Goal: Find specific page/section

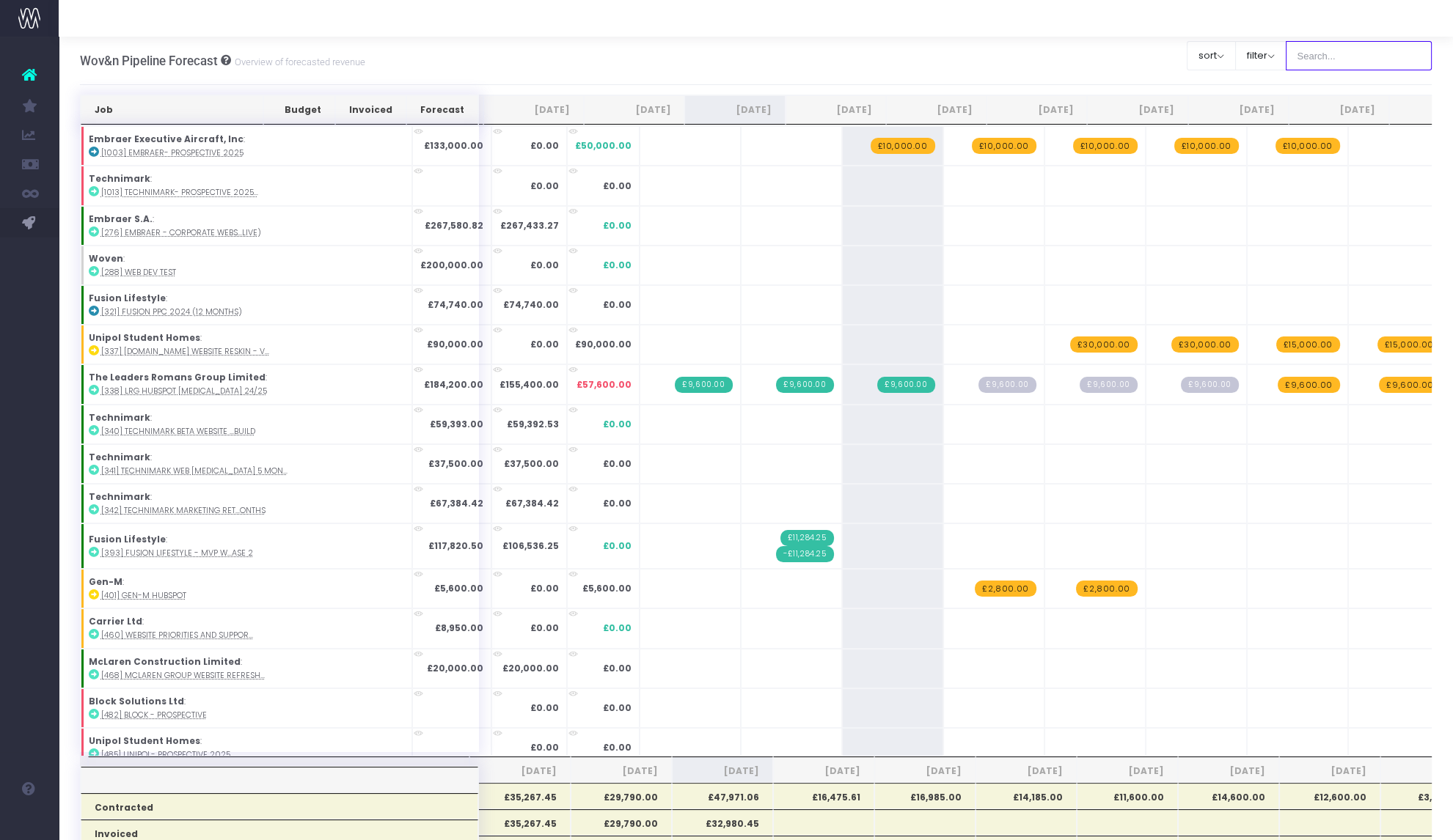
click at [1321, 53] on input "text" at bounding box center [1359, 56] width 147 height 29
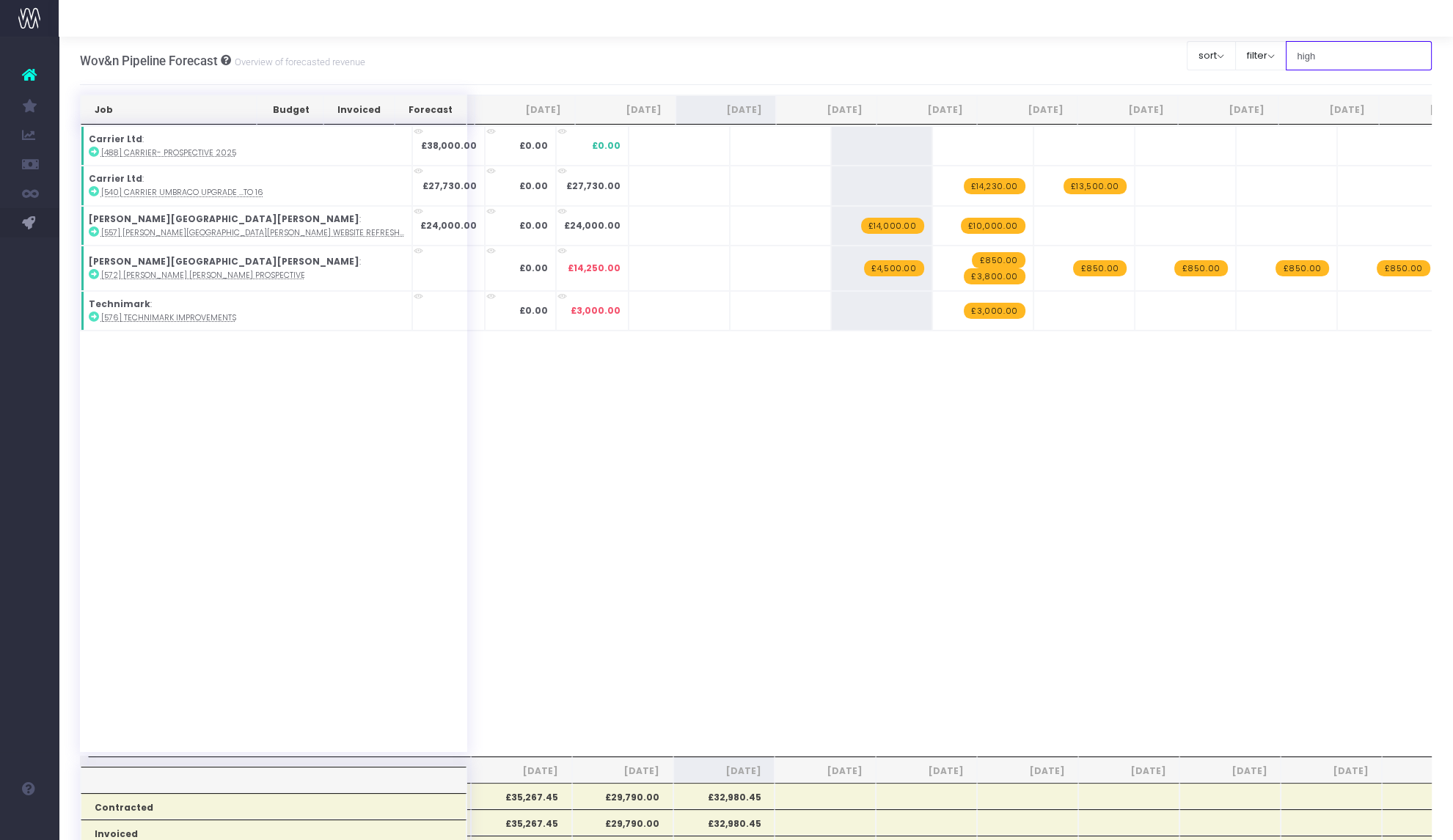
click at [1306, 53] on input "high" at bounding box center [1359, 56] width 147 height 29
type input "medium"
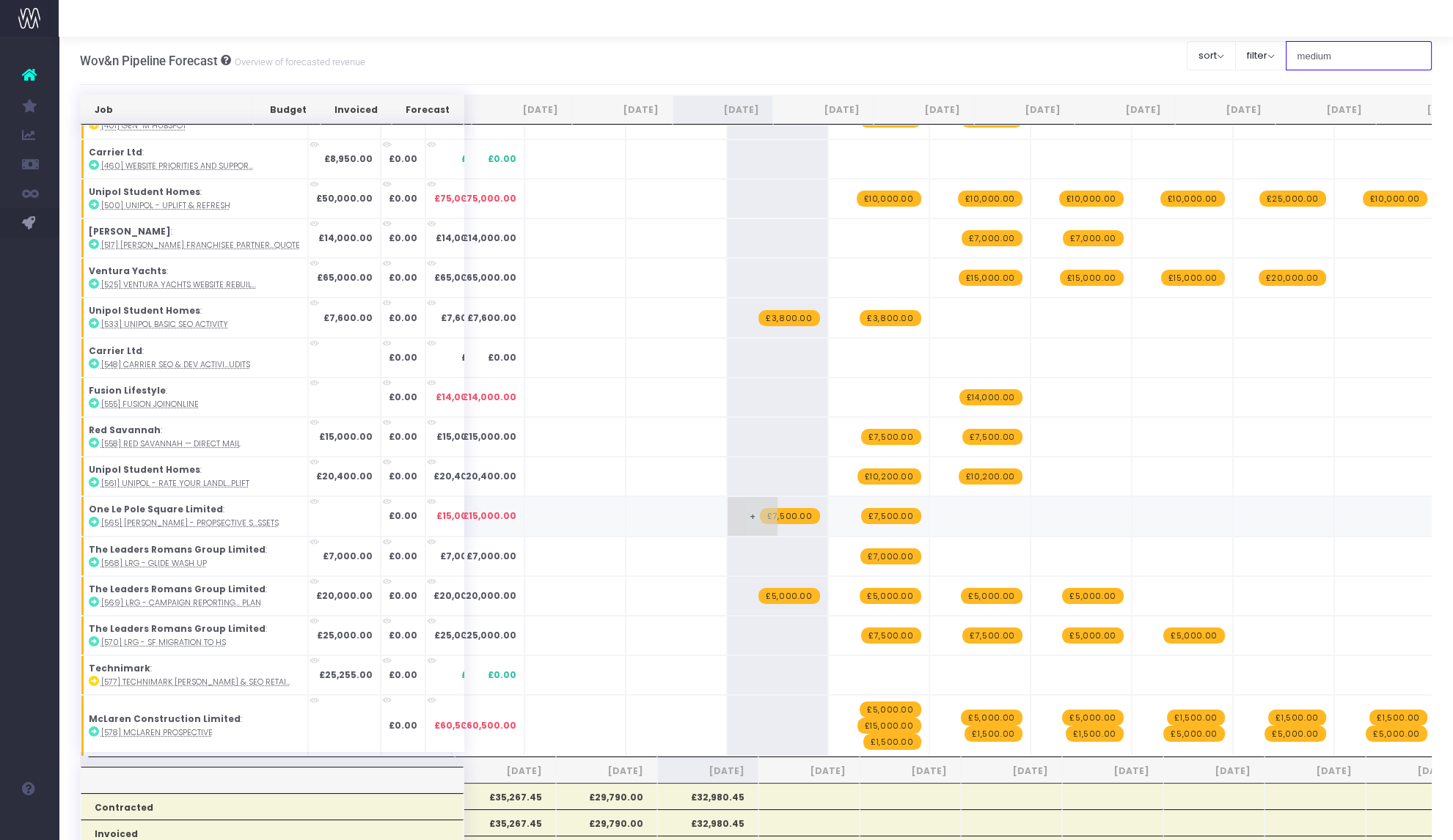
scroll to position [69, 0]
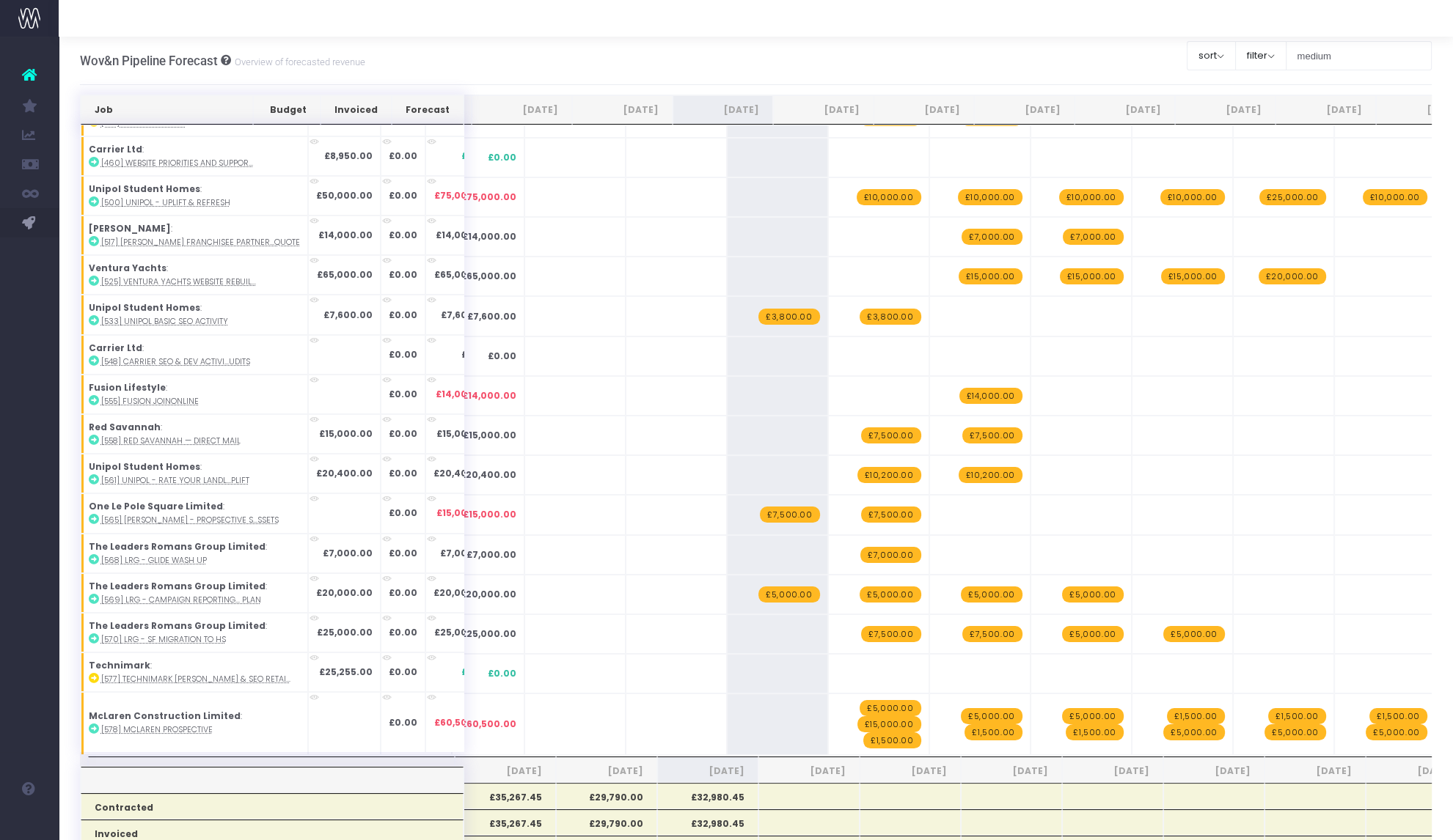
click at [397, 32] on div at bounding box center [755, 18] width 1394 height 37
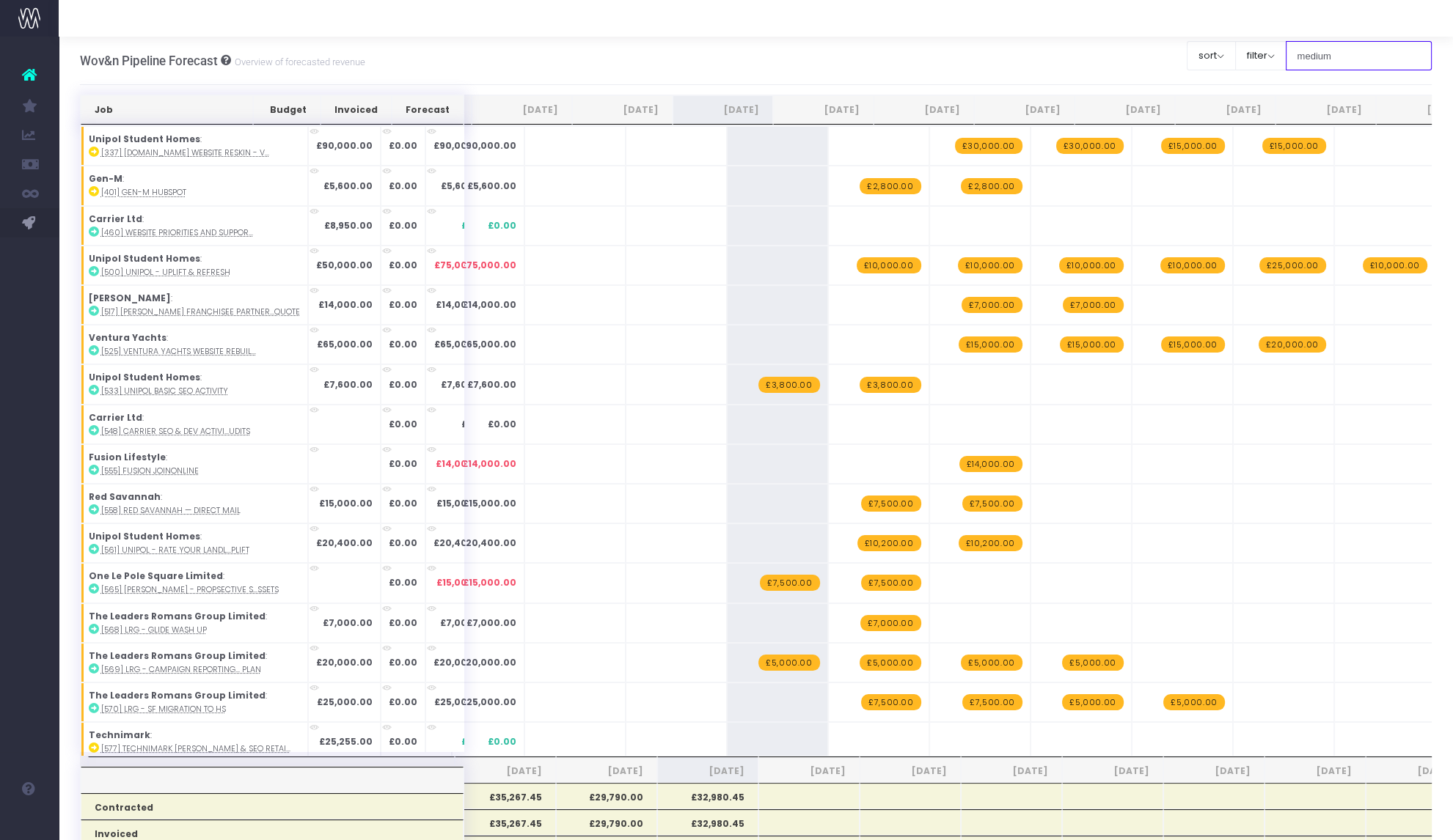
click at [1337, 57] on input "medium" at bounding box center [1359, 56] width 147 height 29
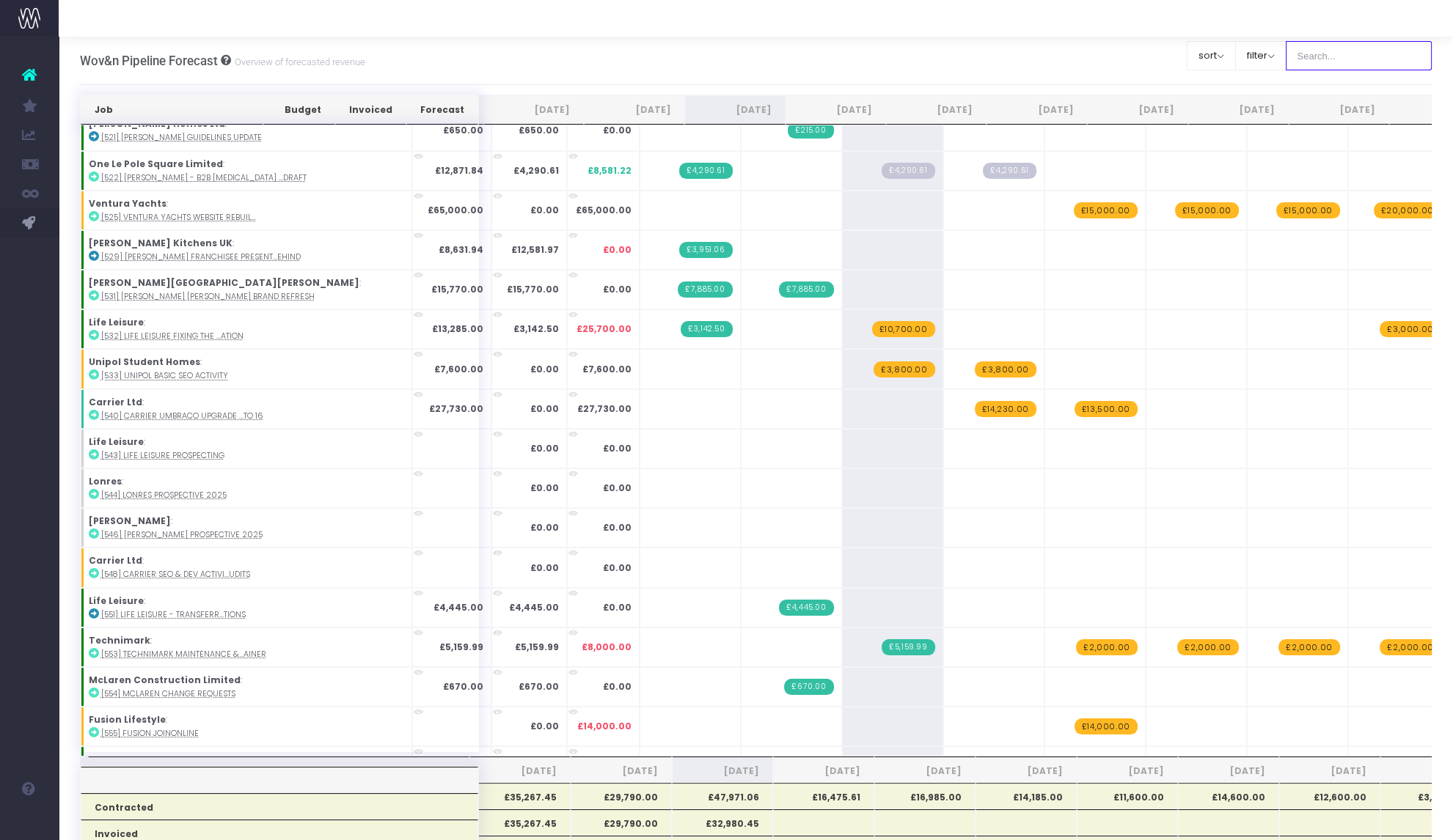
scroll to position [1165, 0]
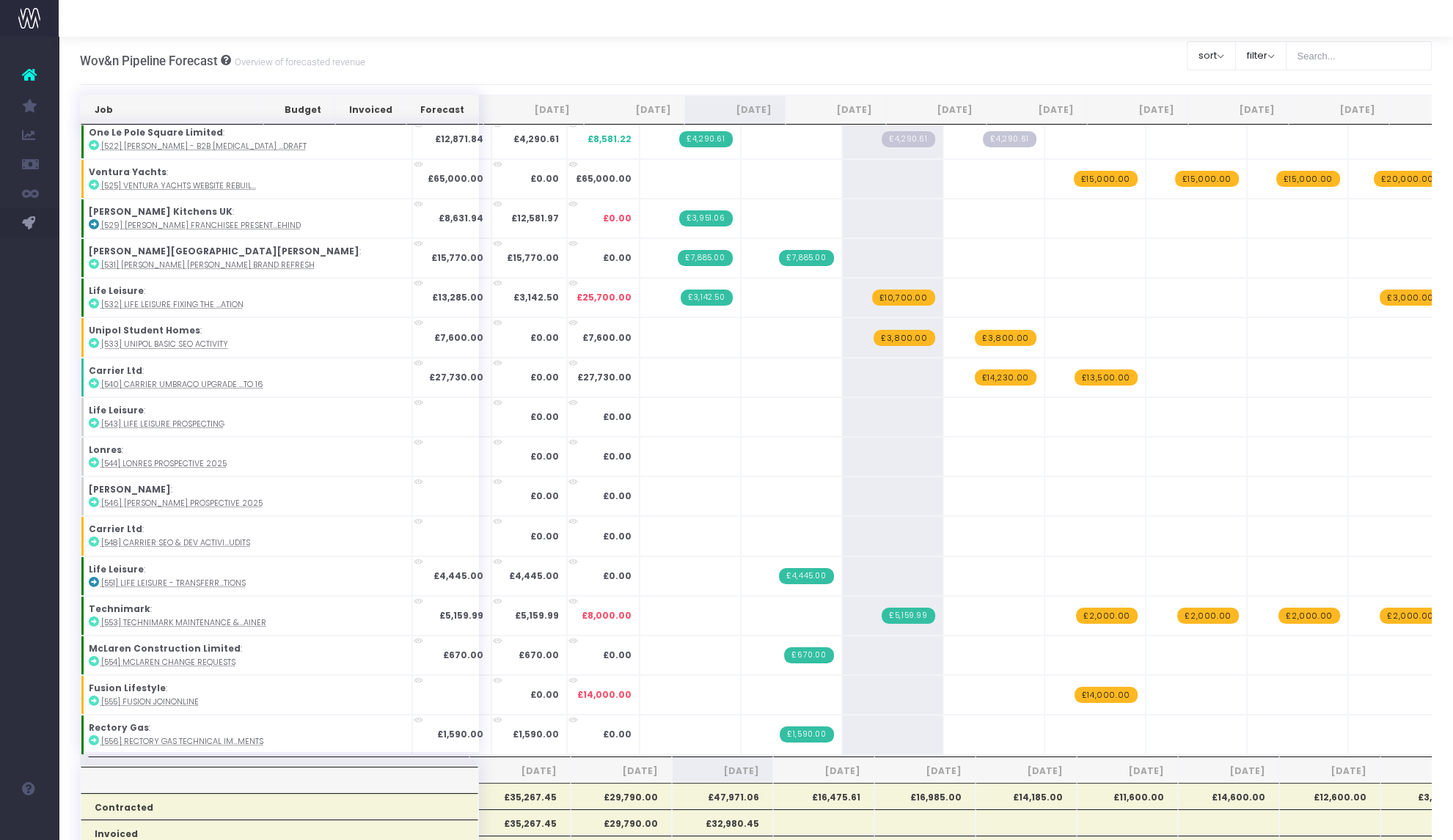
click at [379, 20] on div at bounding box center [755, 18] width 1394 height 37
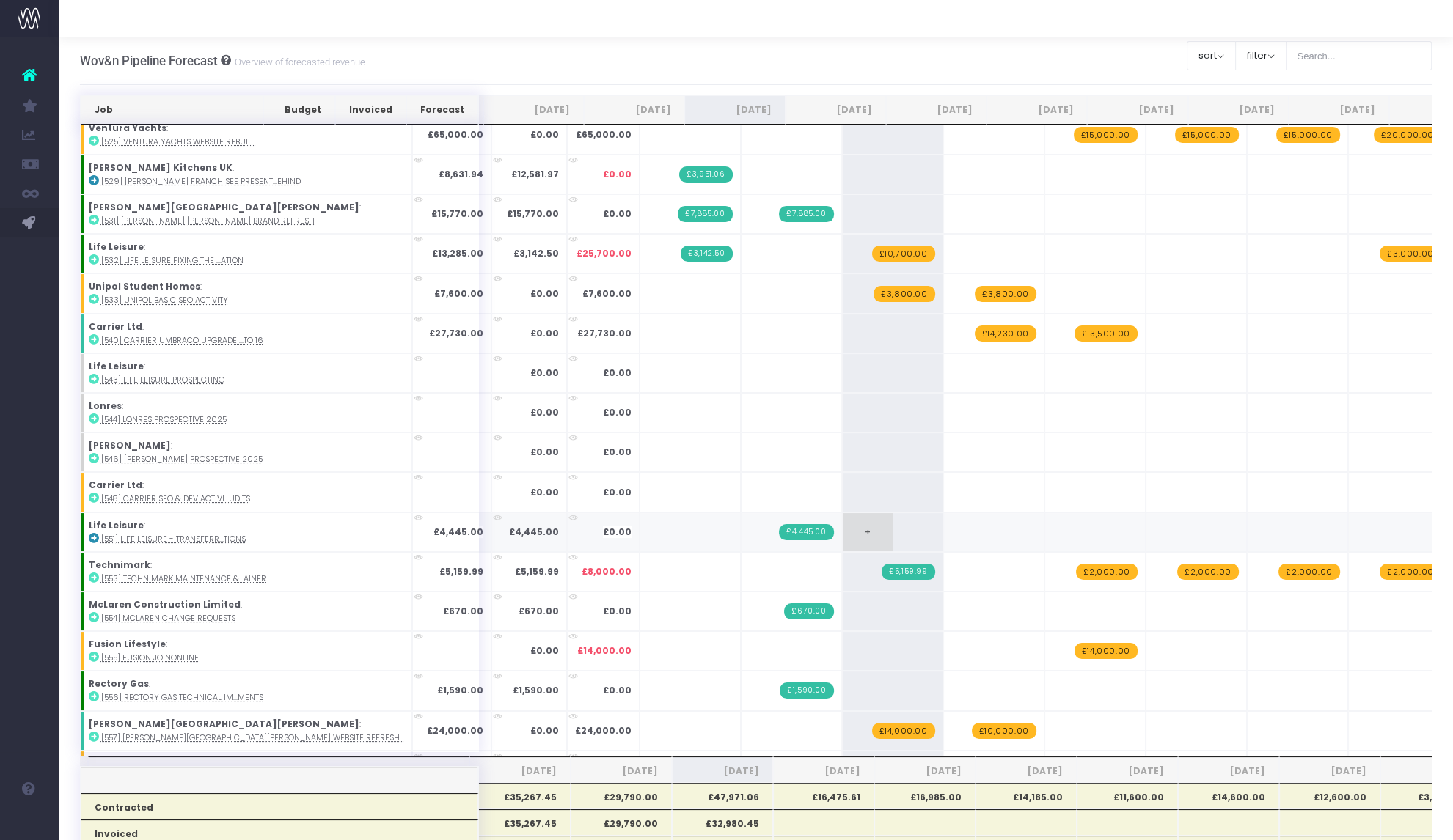
scroll to position [0, 0]
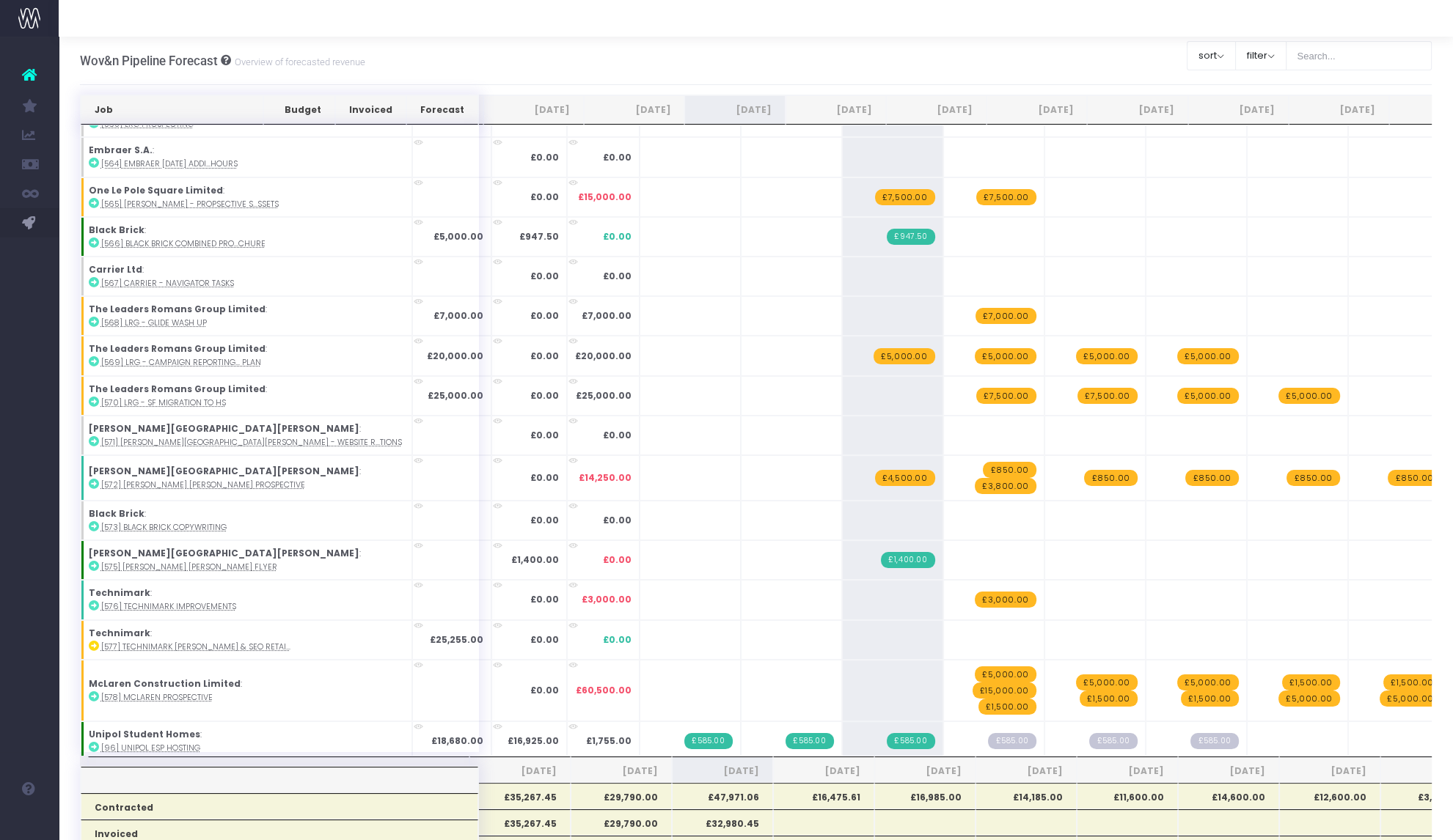
click at [401, 51] on div "Wov&n Pipeline Forecast Overview of forecasted revenue Clear Filters sort Sort …" at bounding box center [756, 60] width 1352 height 48
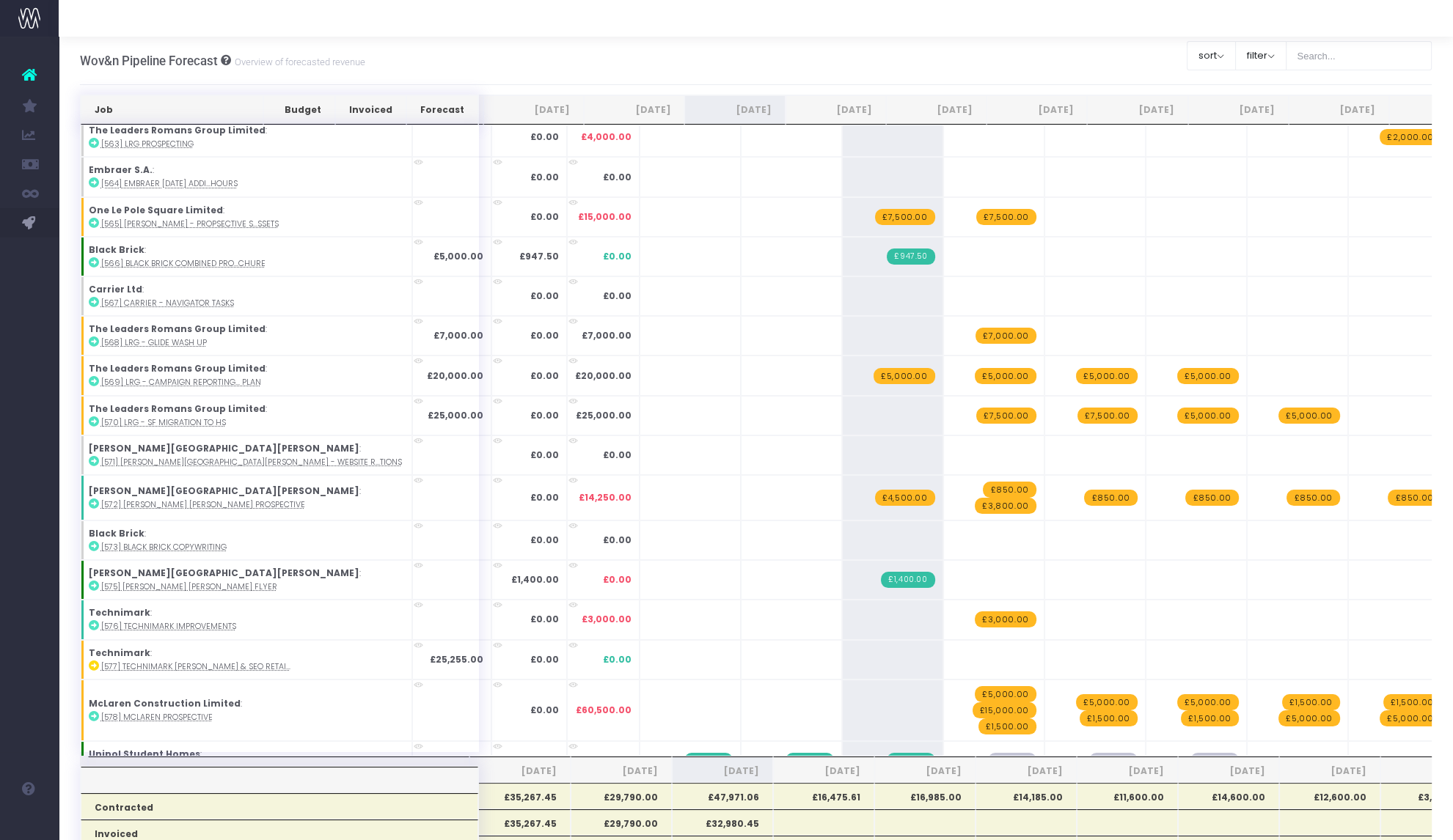
click at [449, 69] on div "Wov&n Pipeline Forecast Overview of forecasted revenue Clear Filters sort Sort …" at bounding box center [756, 60] width 1352 height 48
